Goal: Go to known website: Go to known website

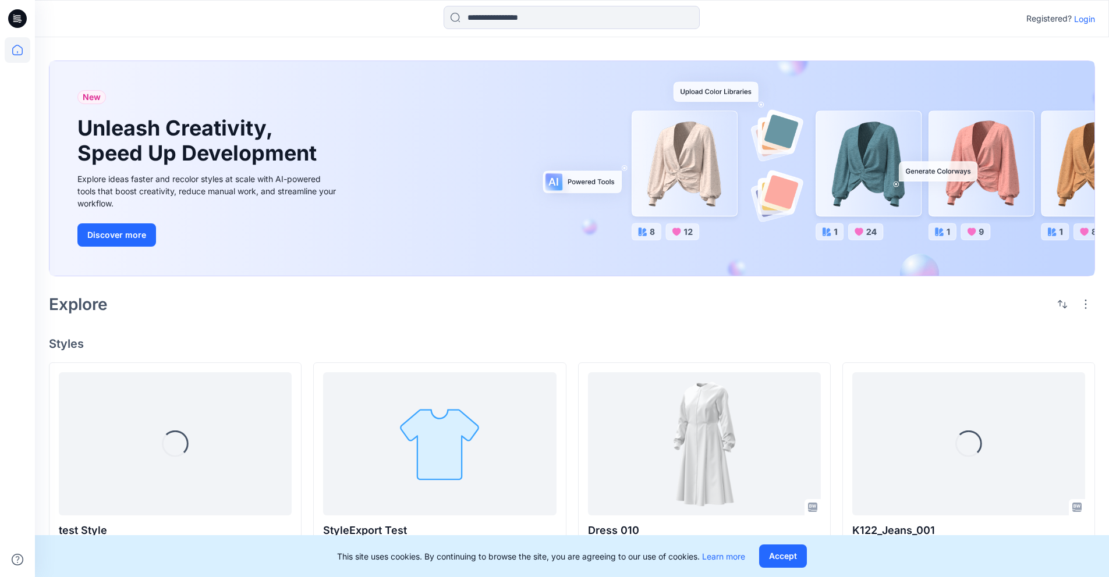
click at [1078, 17] on p "Login" at bounding box center [1084, 19] width 21 height 12
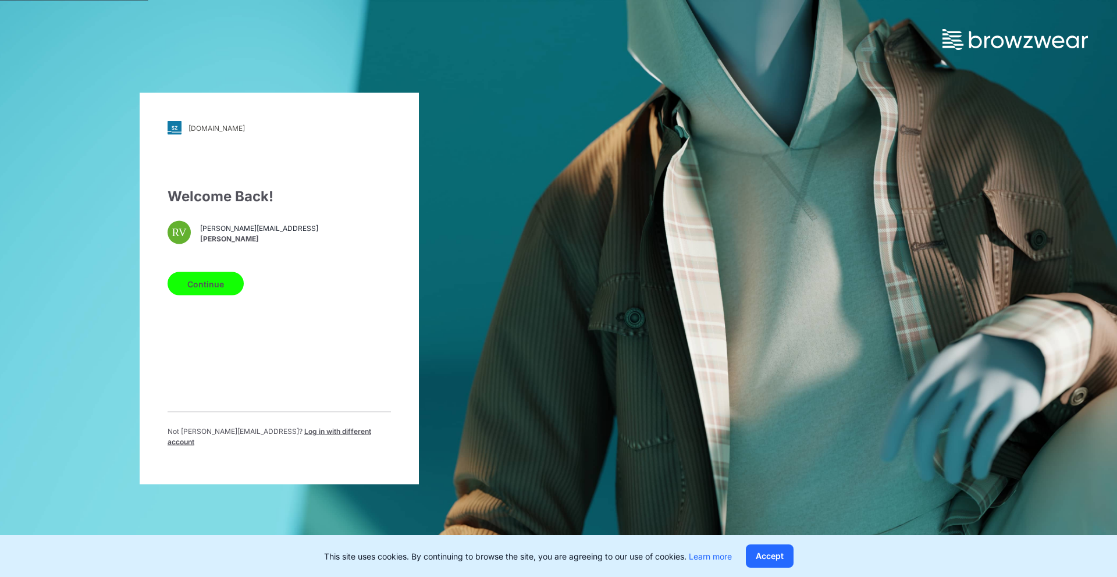
click at [208, 296] on button "Continue" at bounding box center [206, 283] width 76 height 23
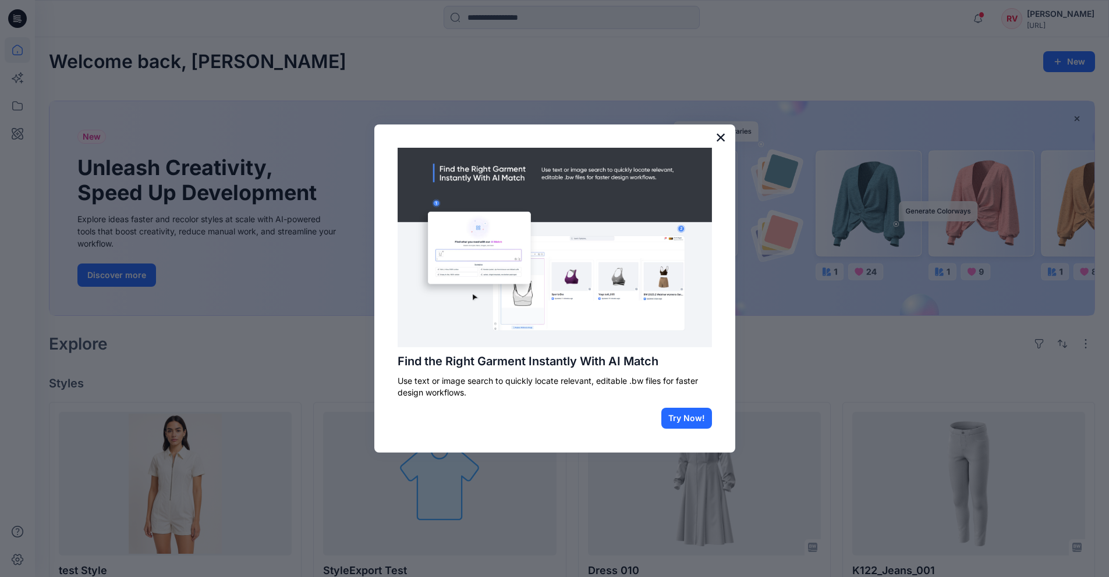
click at [718, 136] on button "×" at bounding box center [720, 137] width 11 height 19
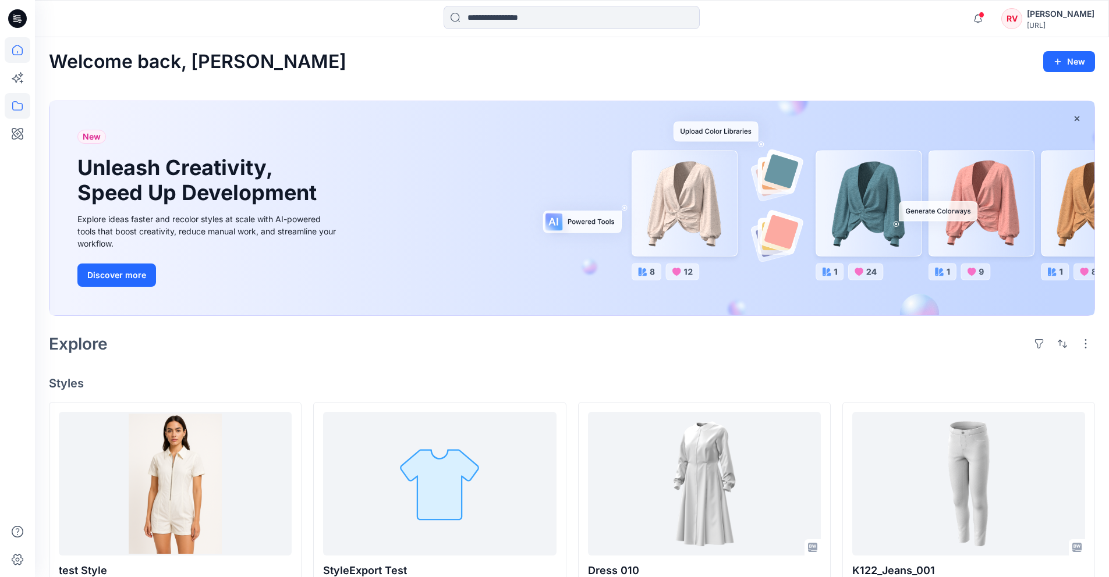
click at [11, 97] on icon at bounding box center [18, 106] width 26 height 26
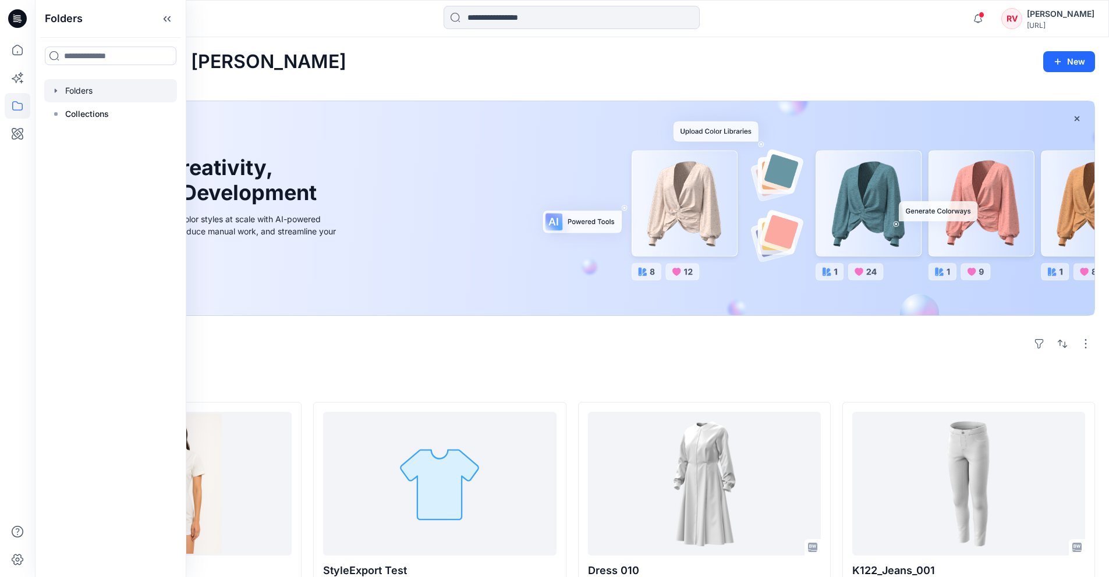
click at [55, 91] on icon "button" at bounding box center [56, 90] width 2 height 4
click at [91, 111] on div at bounding box center [110, 113] width 133 height 23
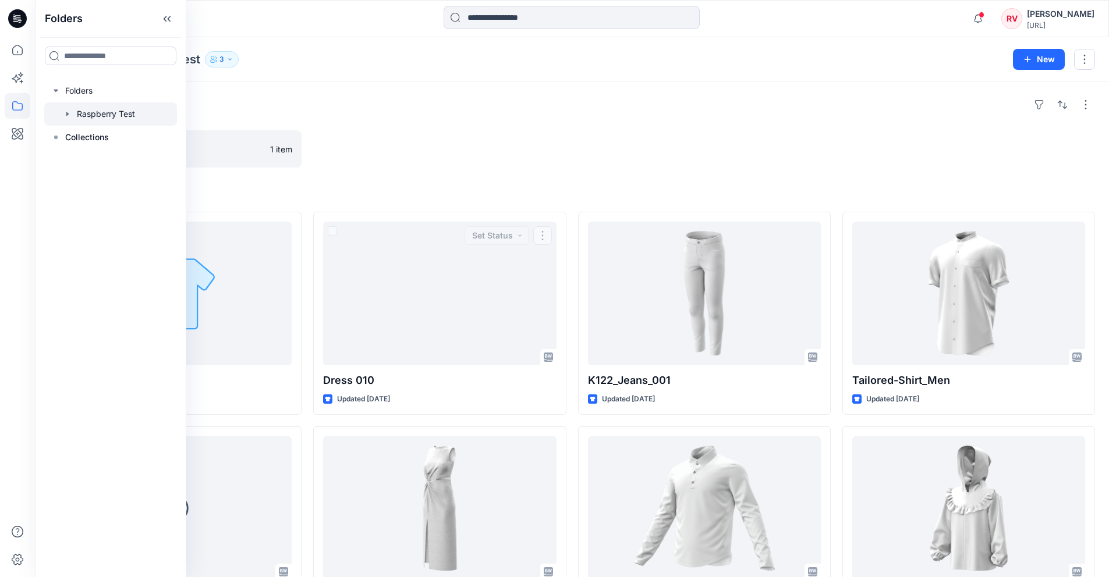
click at [516, 141] on div at bounding box center [439, 148] width 253 height 37
